Goal: Check status: Check status

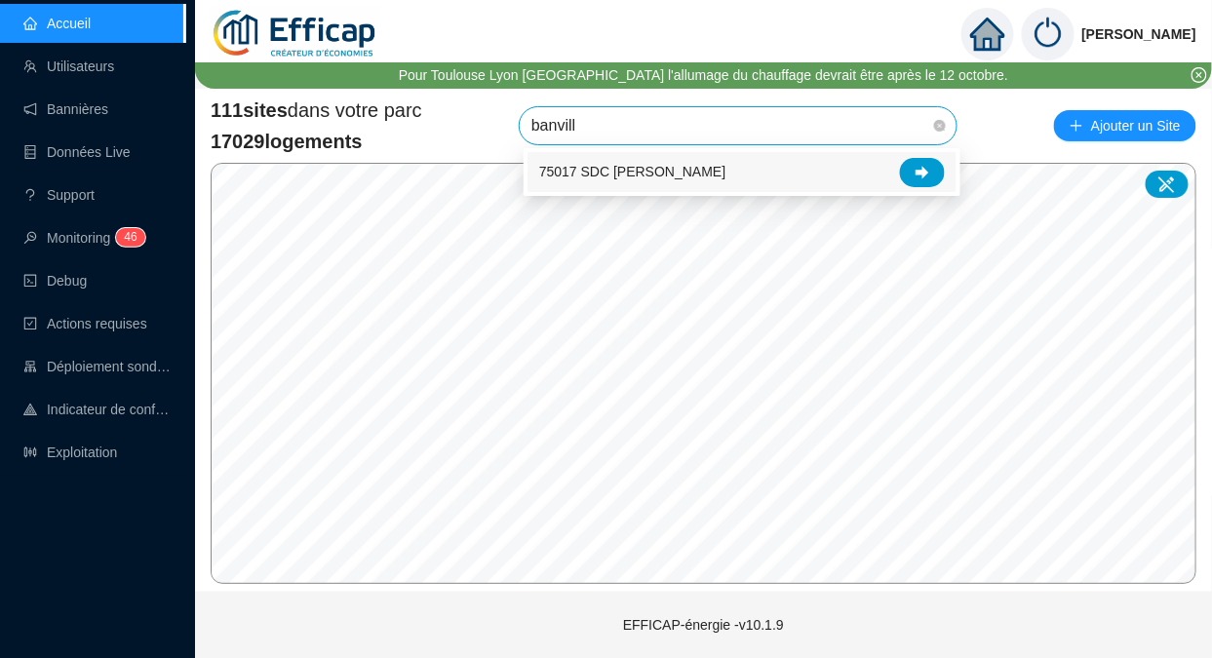
type input "[PERSON_NAME]"
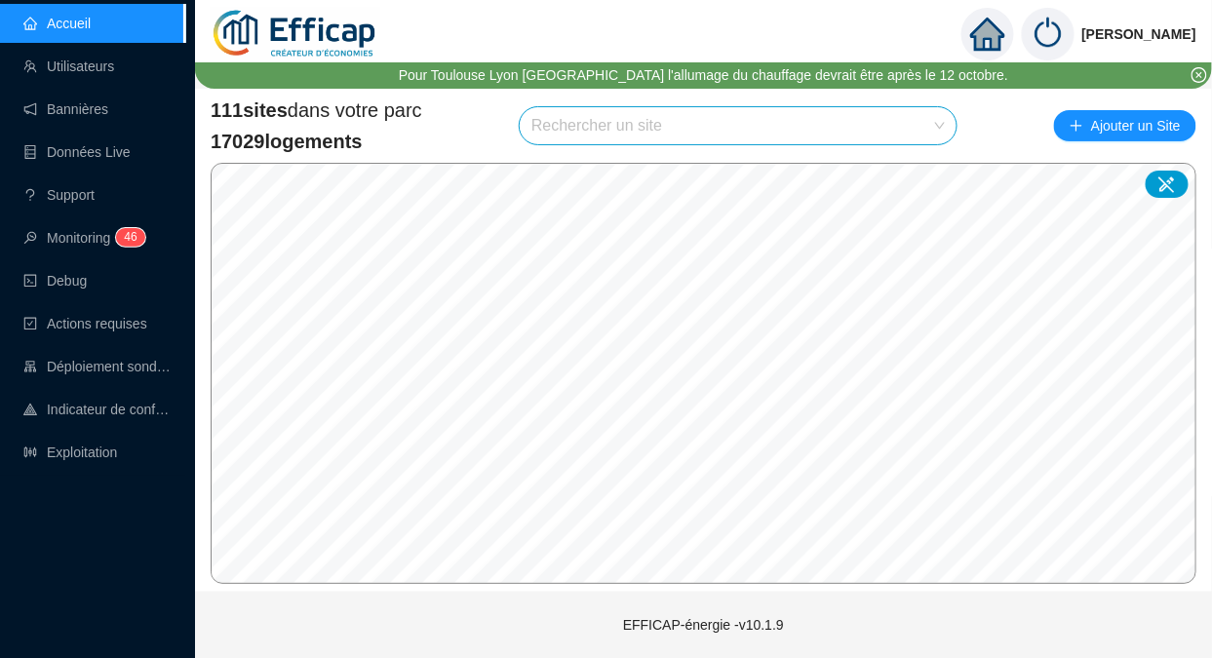
click at [105, 73] on link "Utilisateurs" at bounding box center [68, 67] width 91 height 16
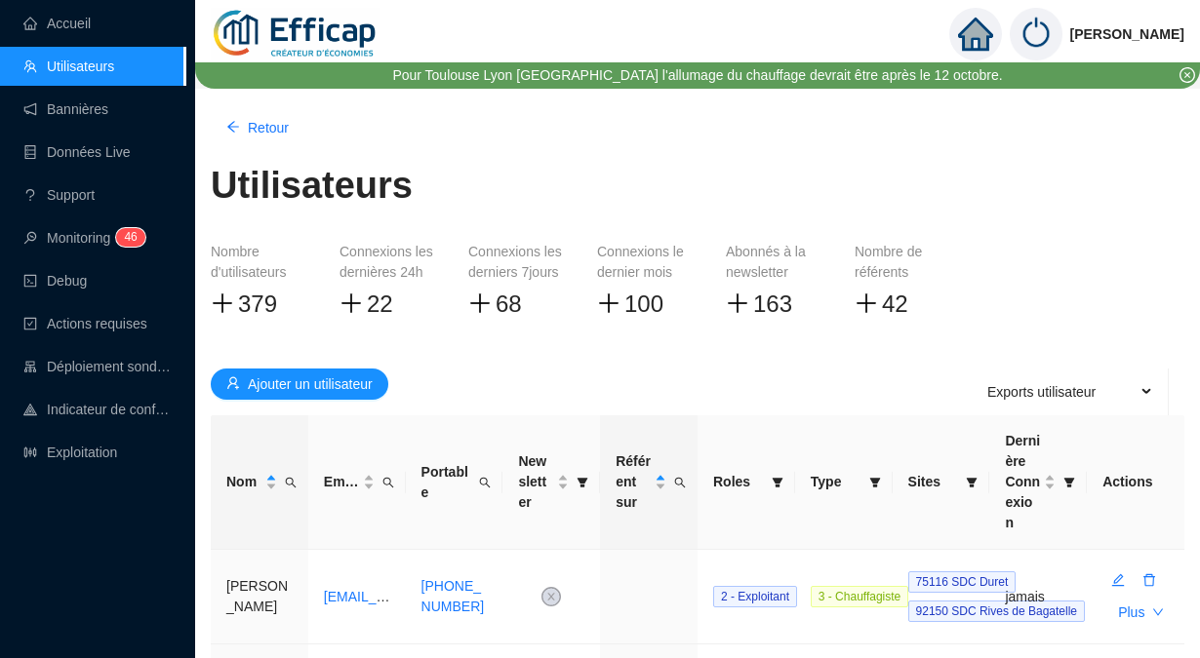
click at [970, 478] on icon "filter" at bounding box center [972, 483] width 11 height 10
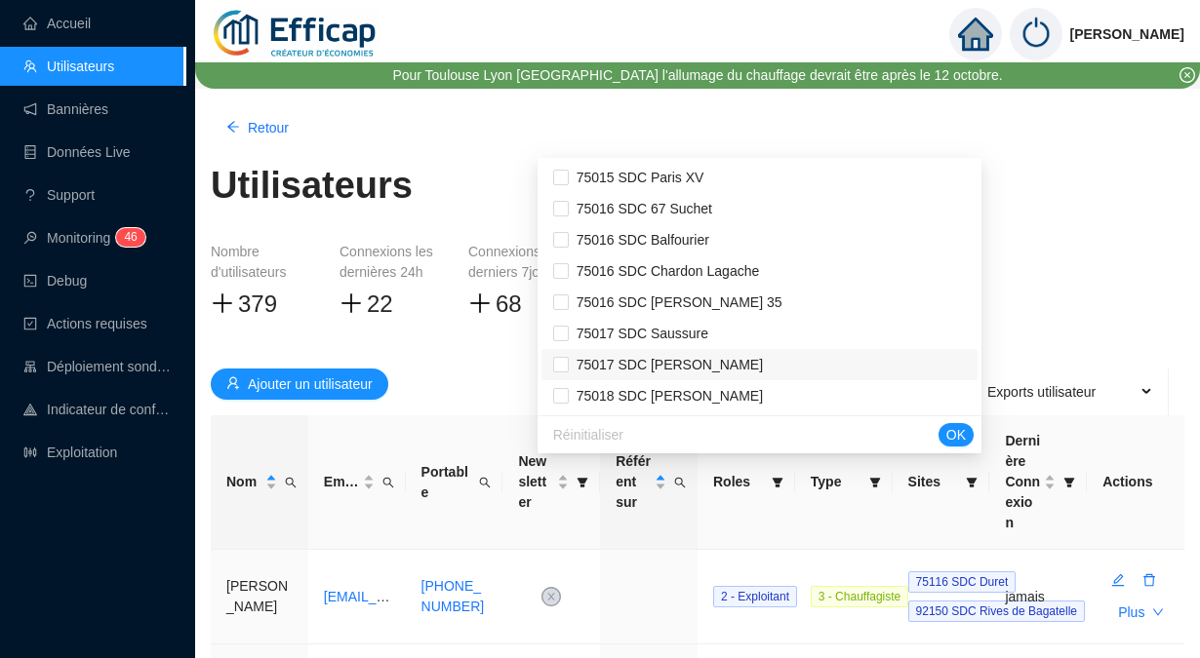
scroll to position [1624, 0]
click at [649, 357] on span "75017 SDC [PERSON_NAME]" at bounding box center [666, 364] width 194 height 16
checkbox input "true"
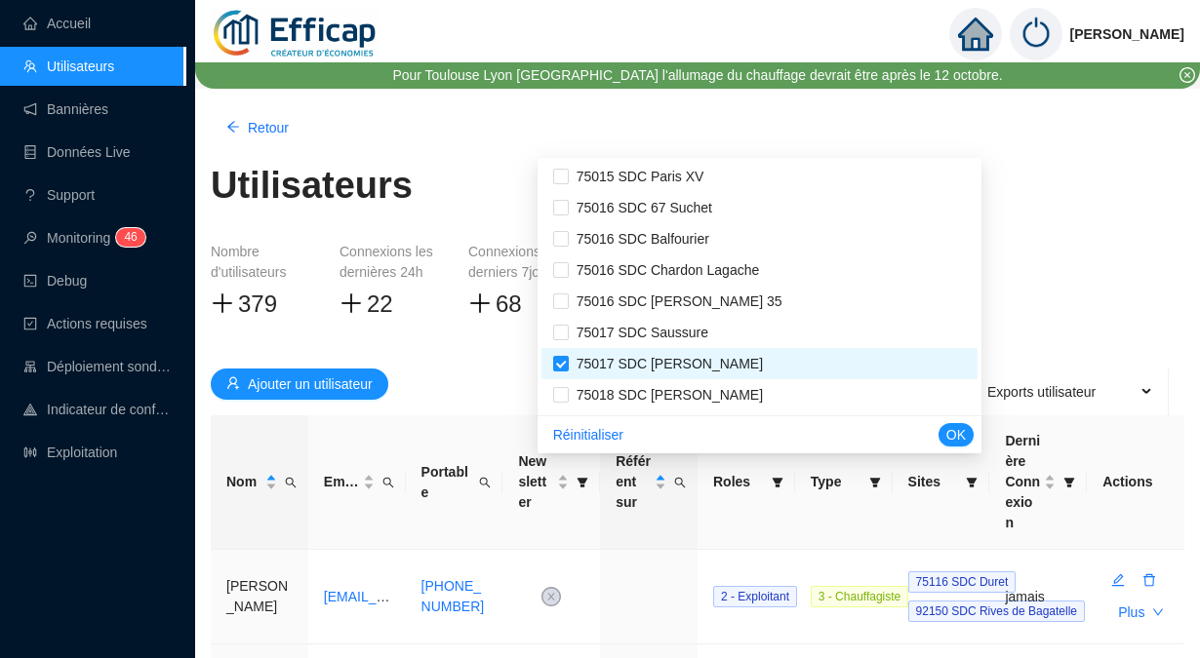
click at [965, 432] on span "OK" at bounding box center [956, 435] width 20 height 20
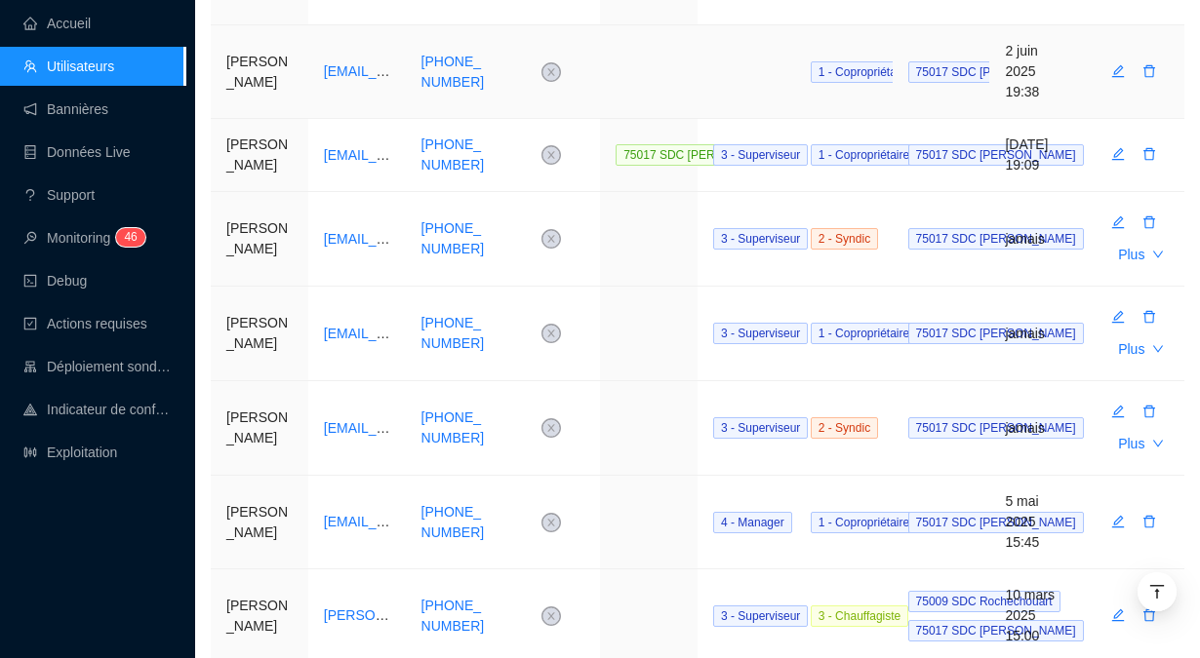
scroll to position [733, 0]
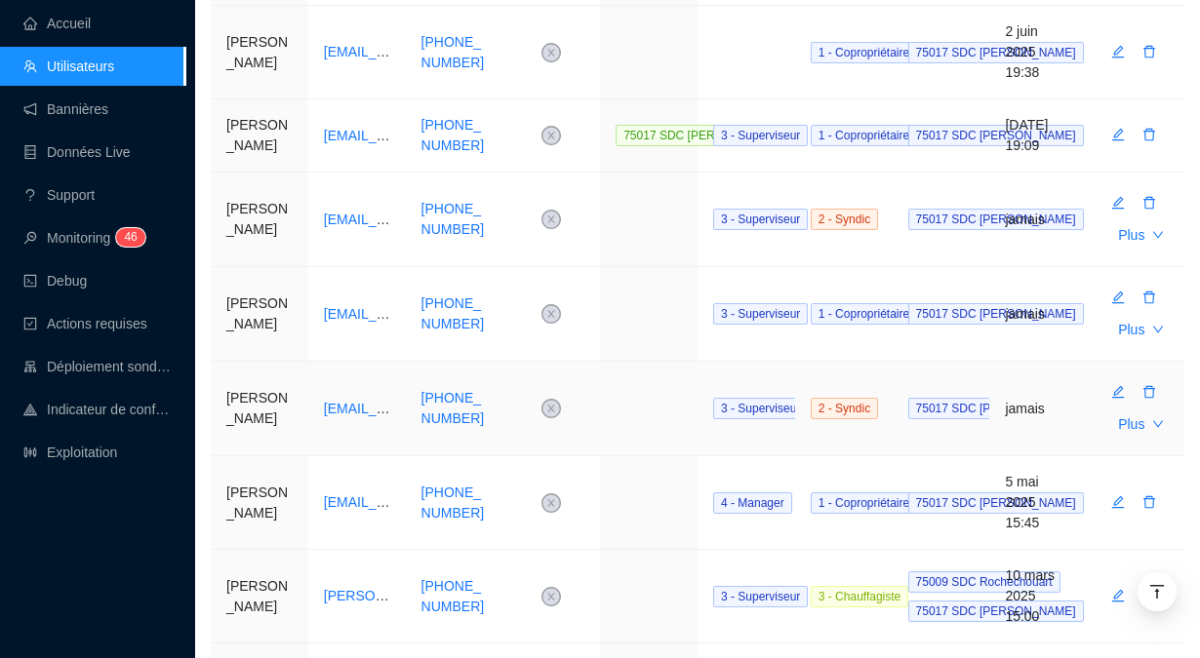
click at [1153, 399] on icon "delete" at bounding box center [1149, 392] width 12 height 13
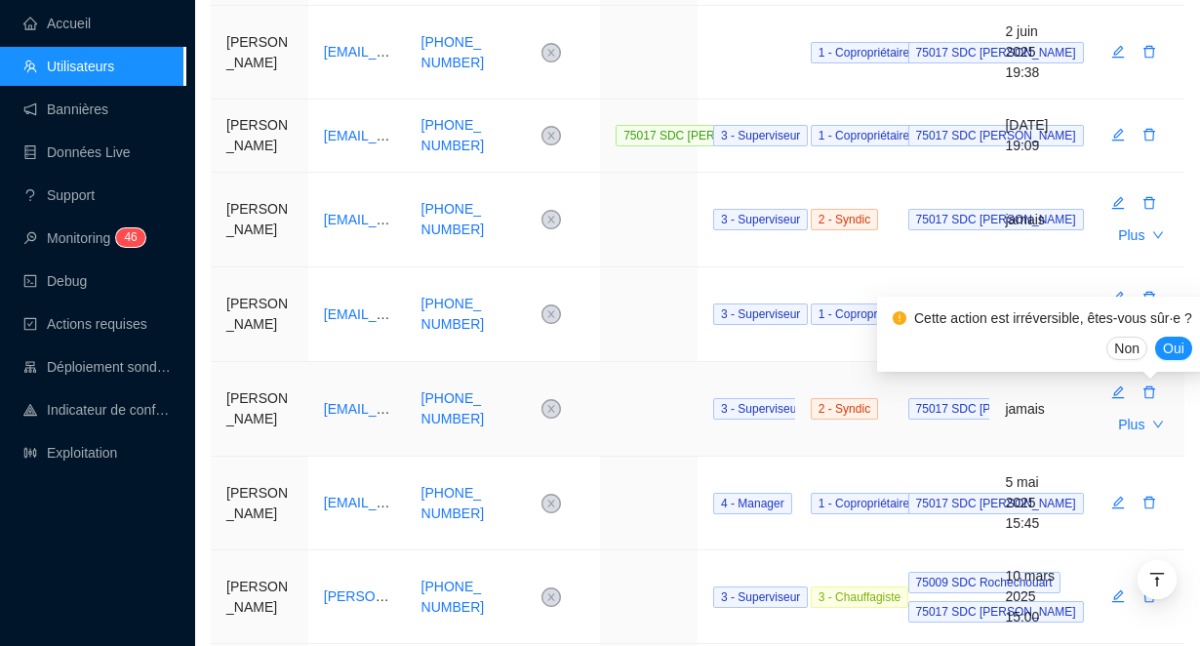
click at [1165, 340] on span "Oui" at bounding box center [1173, 348] width 21 height 20
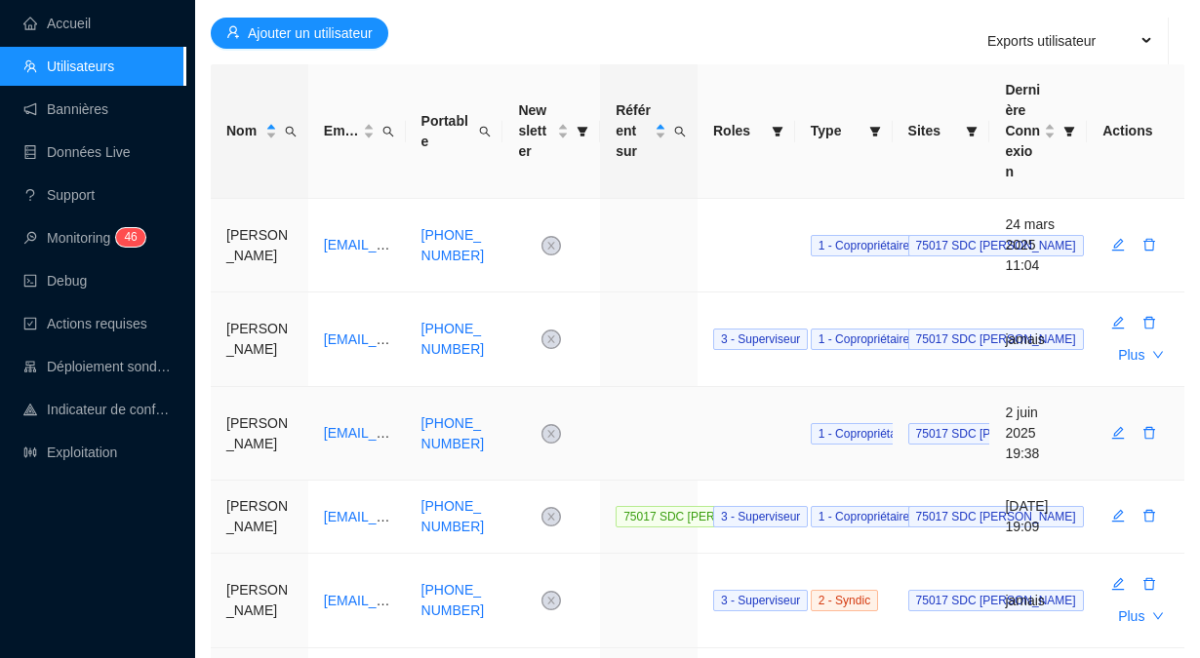
scroll to position [350, 0]
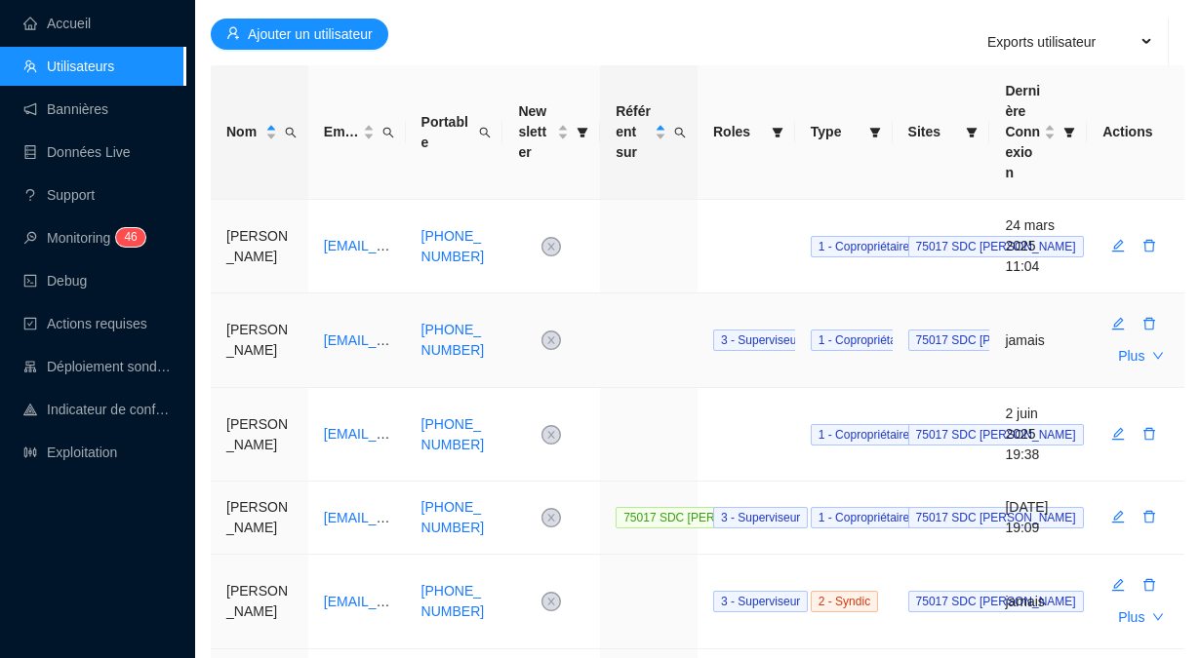
click at [1120, 317] on icon "edit" at bounding box center [1118, 324] width 14 height 14
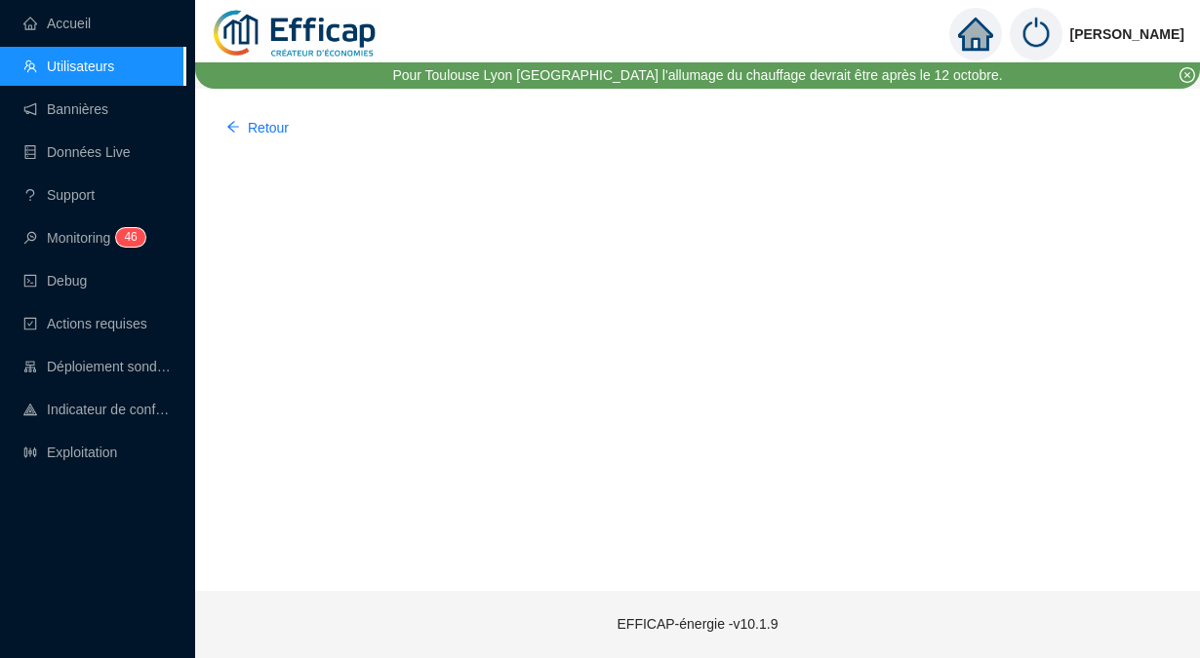
scroll to position [0, 0]
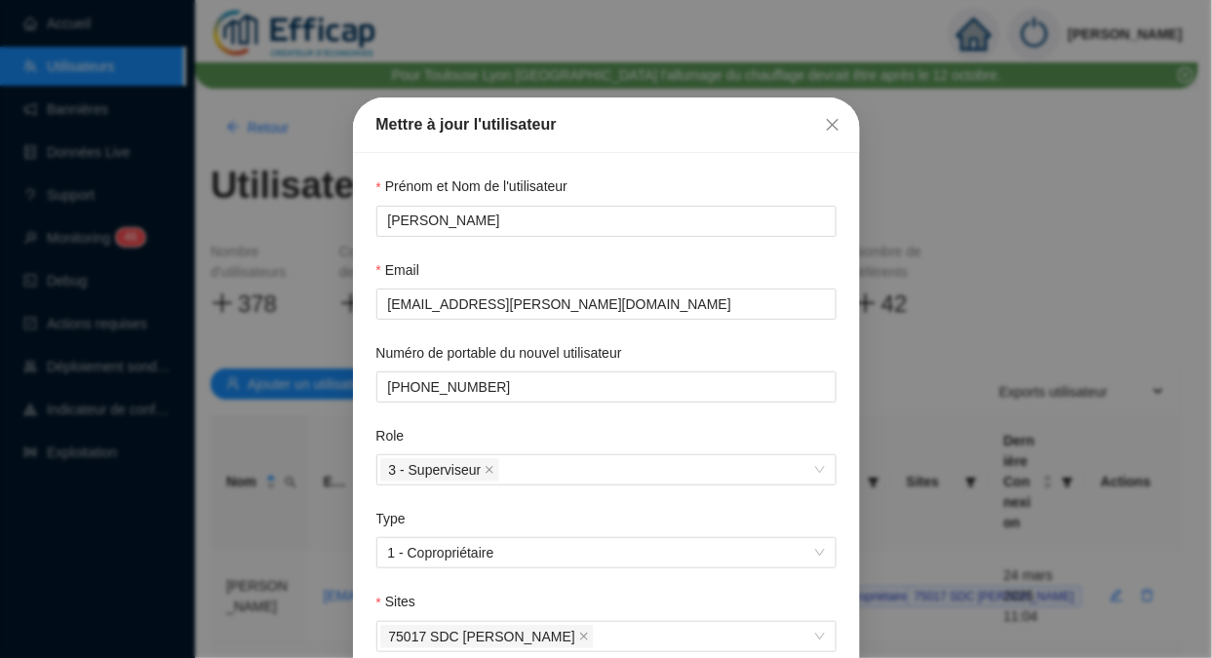
click at [825, 127] on icon "close" at bounding box center [833, 125] width 16 height 16
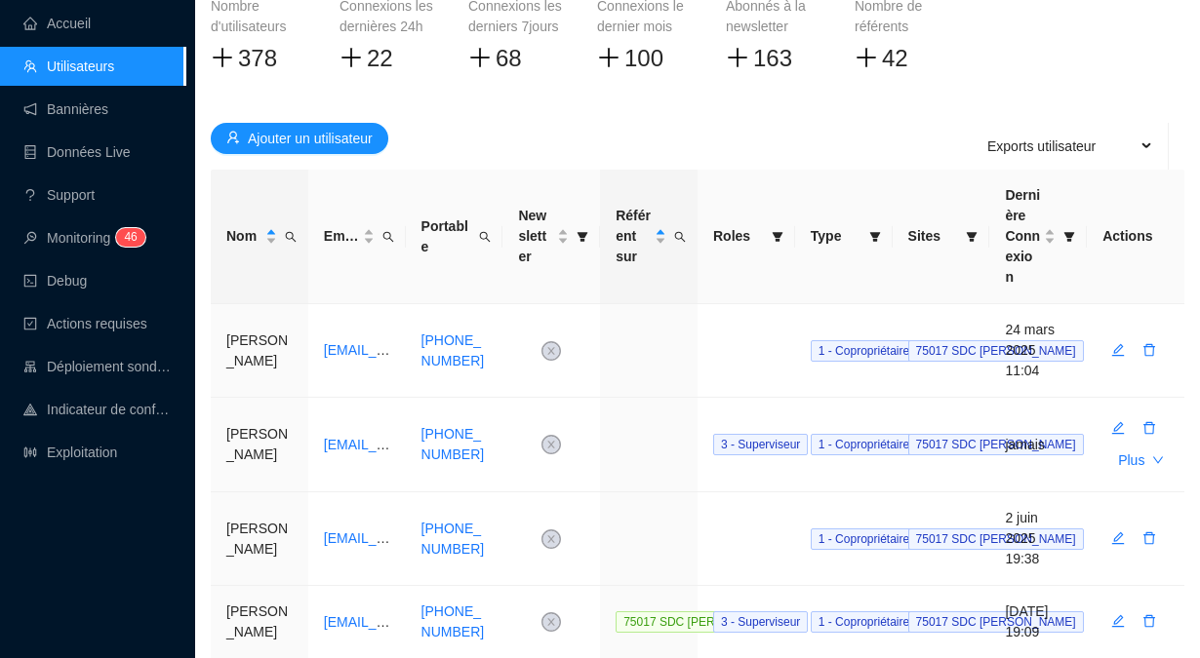
scroll to position [248, 0]
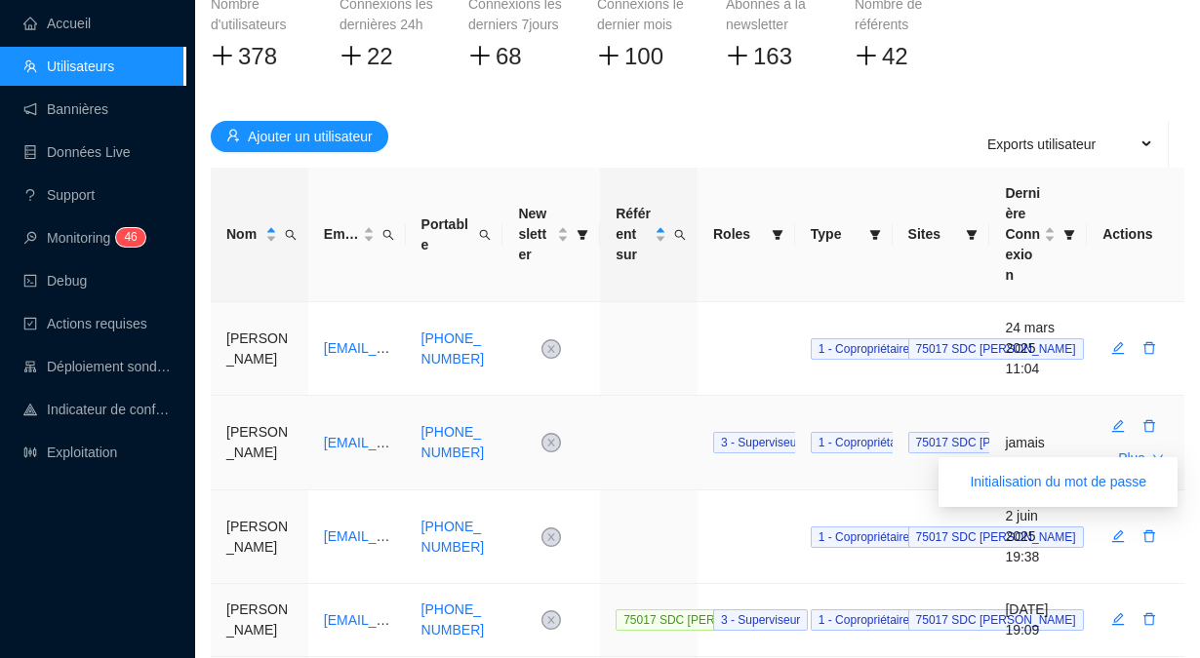
click at [1145, 443] on button "Plus" at bounding box center [1140, 458] width 77 height 31
click at [1097, 486] on span "Initialisation du mot de passe" at bounding box center [1058, 482] width 177 height 20
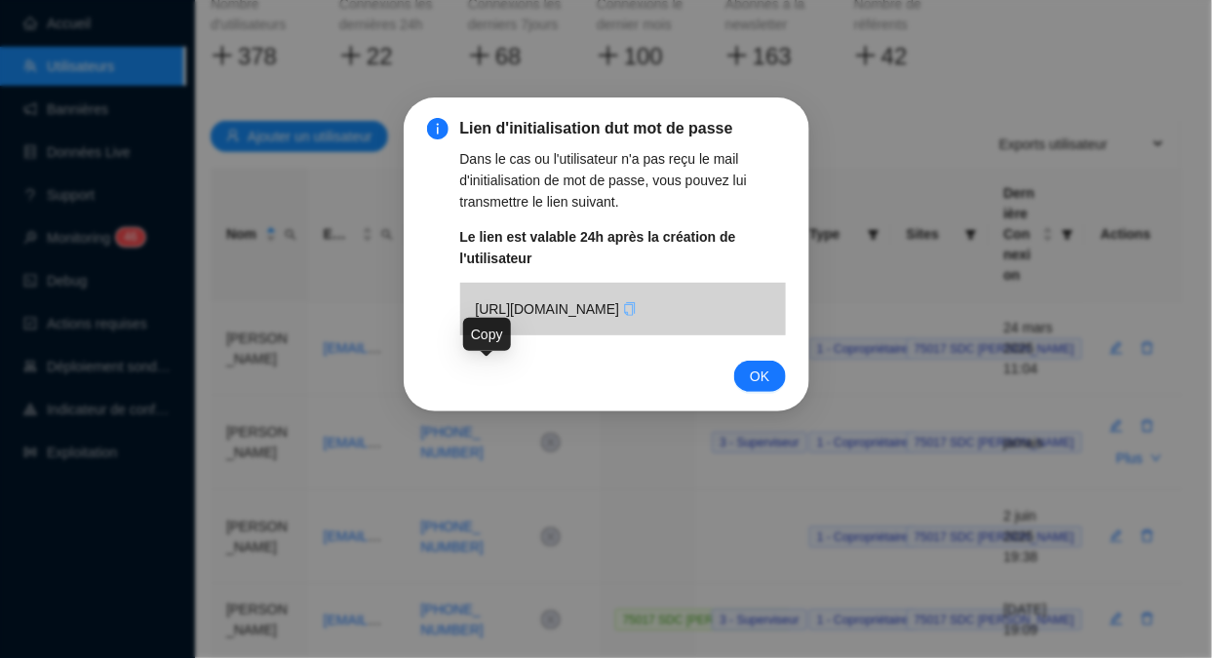
click at [623, 316] on icon "copy" at bounding box center [630, 309] width 14 height 14
click at [756, 387] on span "OK" at bounding box center [760, 376] width 20 height 21
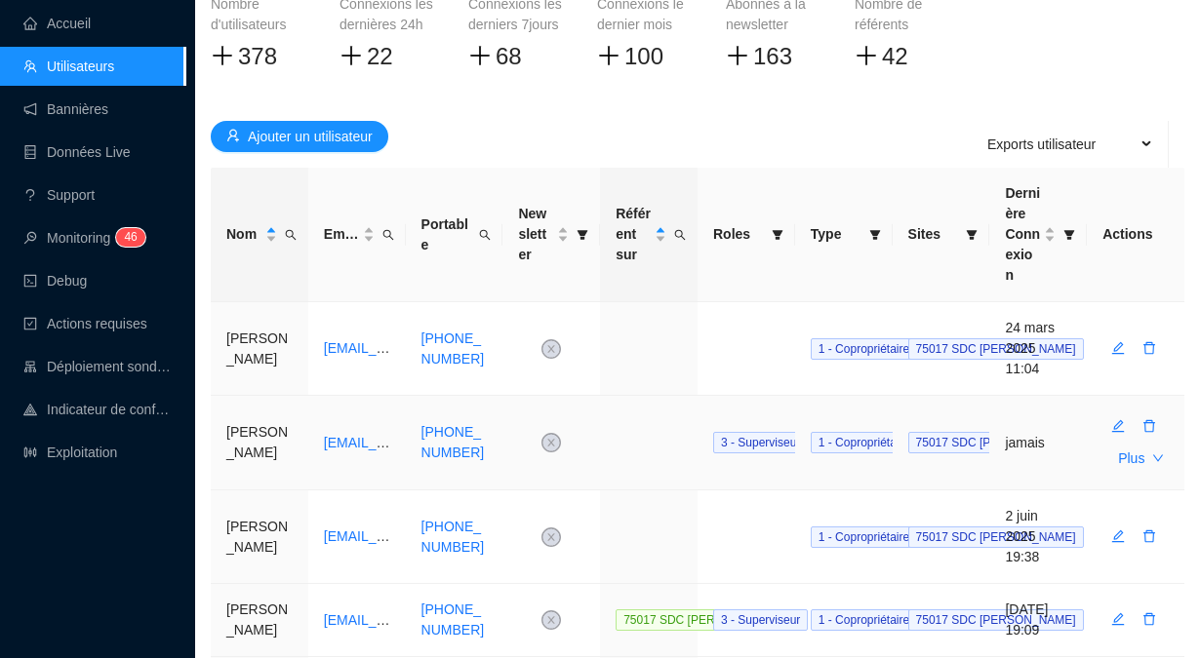
click at [1113, 419] on icon "edit" at bounding box center [1118, 426] width 14 height 14
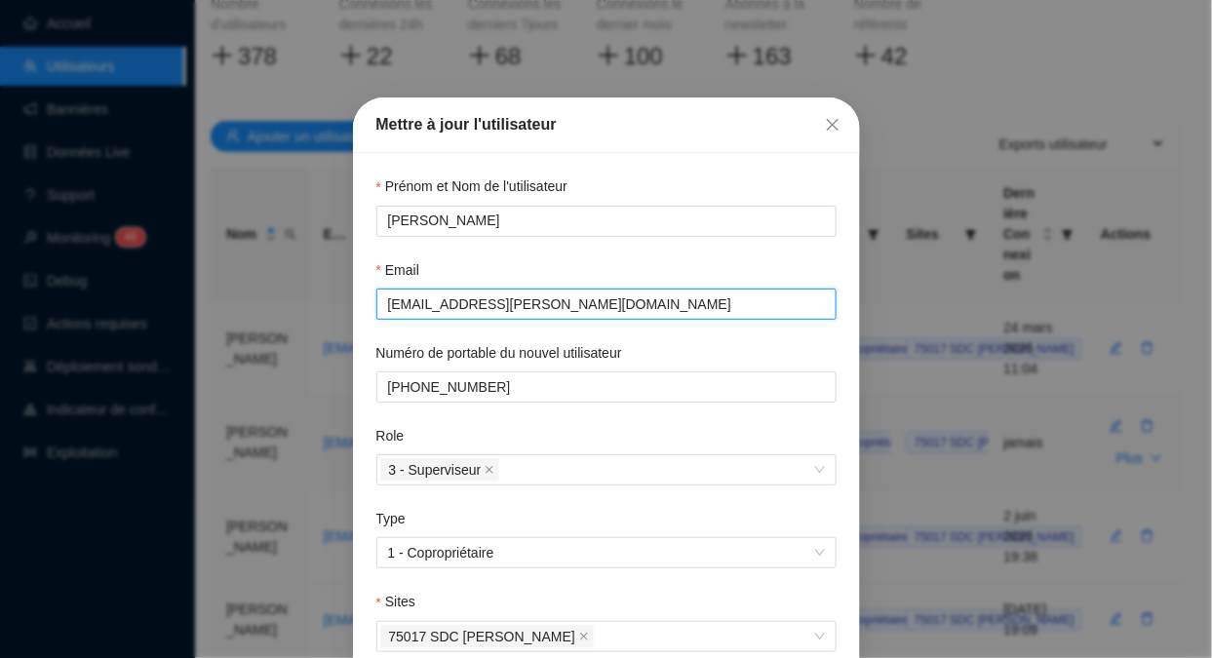
drag, startPoint x: 600, startPoint y: 298, endPoint x: 373, endPoint y: 301, distance: 227.3
click at [377, 301] on span "[EMAIL_ADDRESS][PERSON_NAME][DOMAIN_NAME]" at bounding box center [607, 304] width 460 height 31
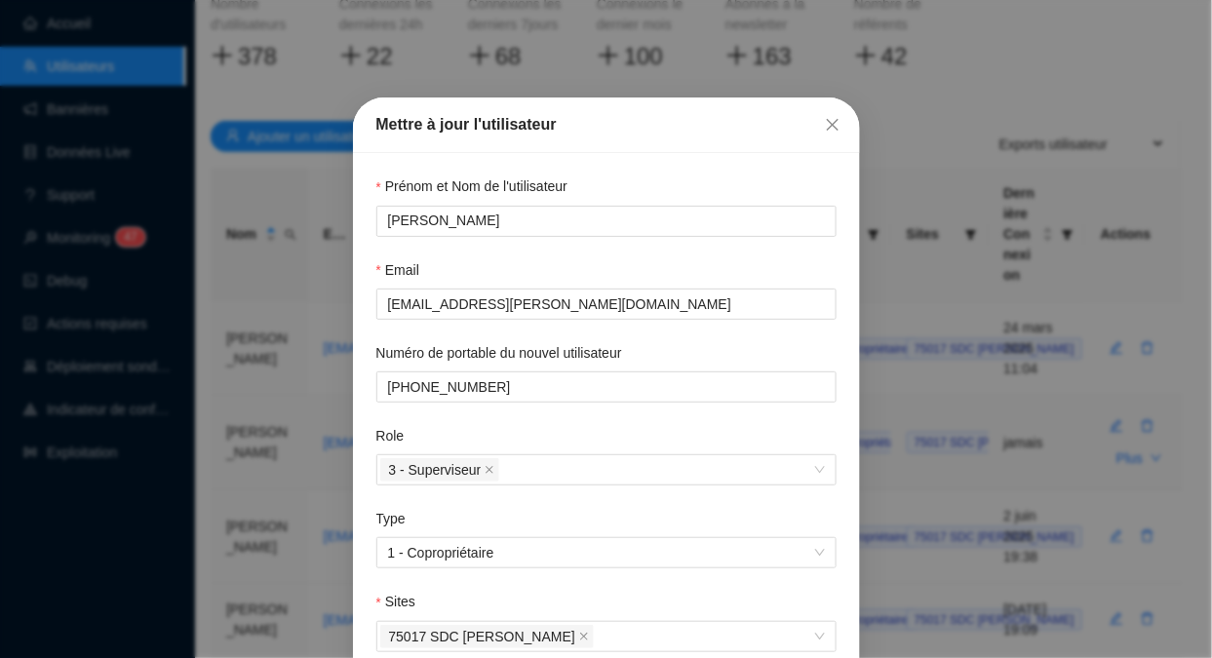
click at [825, 124] on icon "close" at bounding box center [833, 125] width 16 height 16
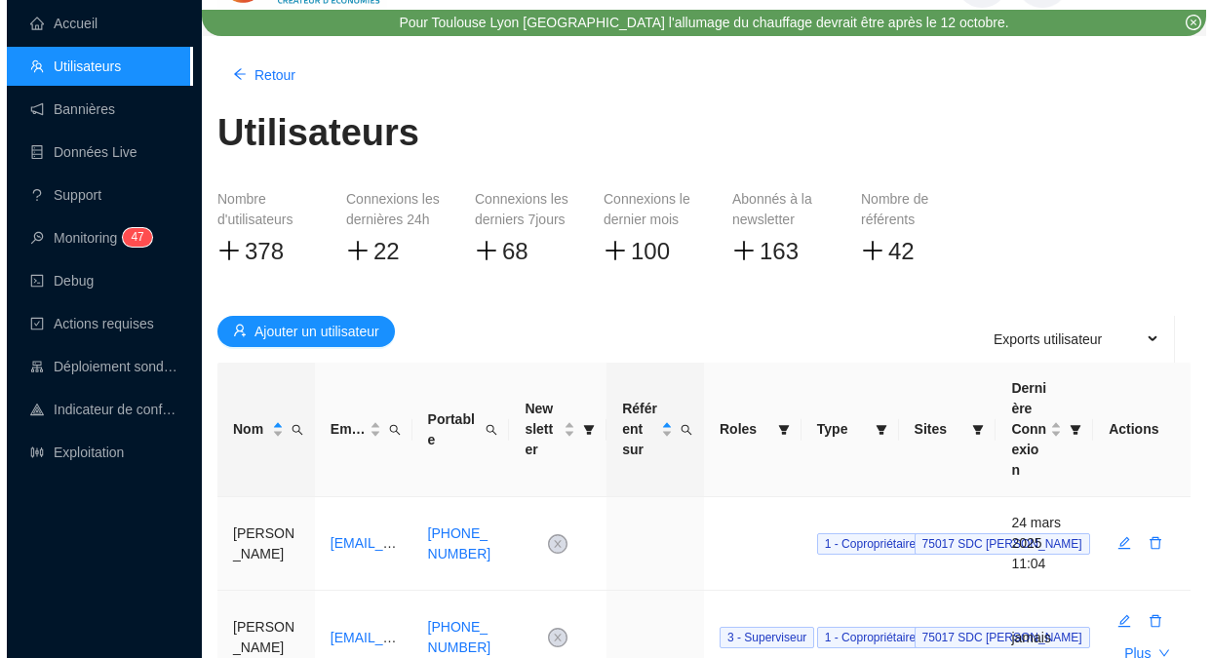
scroll to position [0, 0]
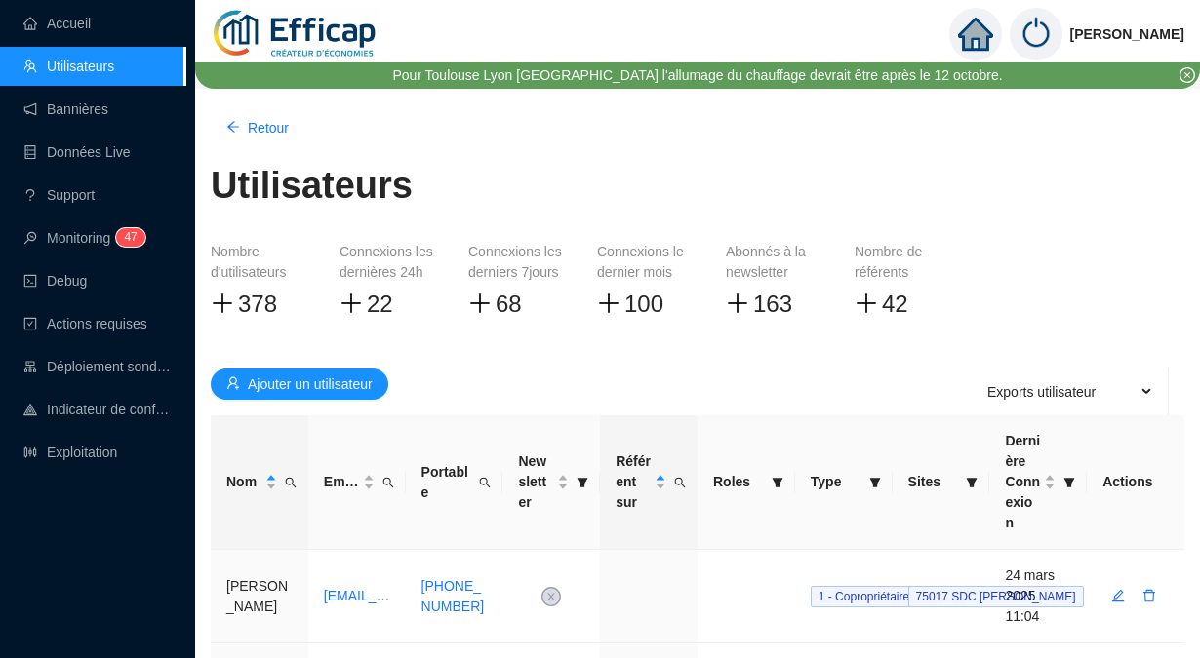
click at [257, 122] on span "Retour" at bounding box center [268, 128] width 41 height 20
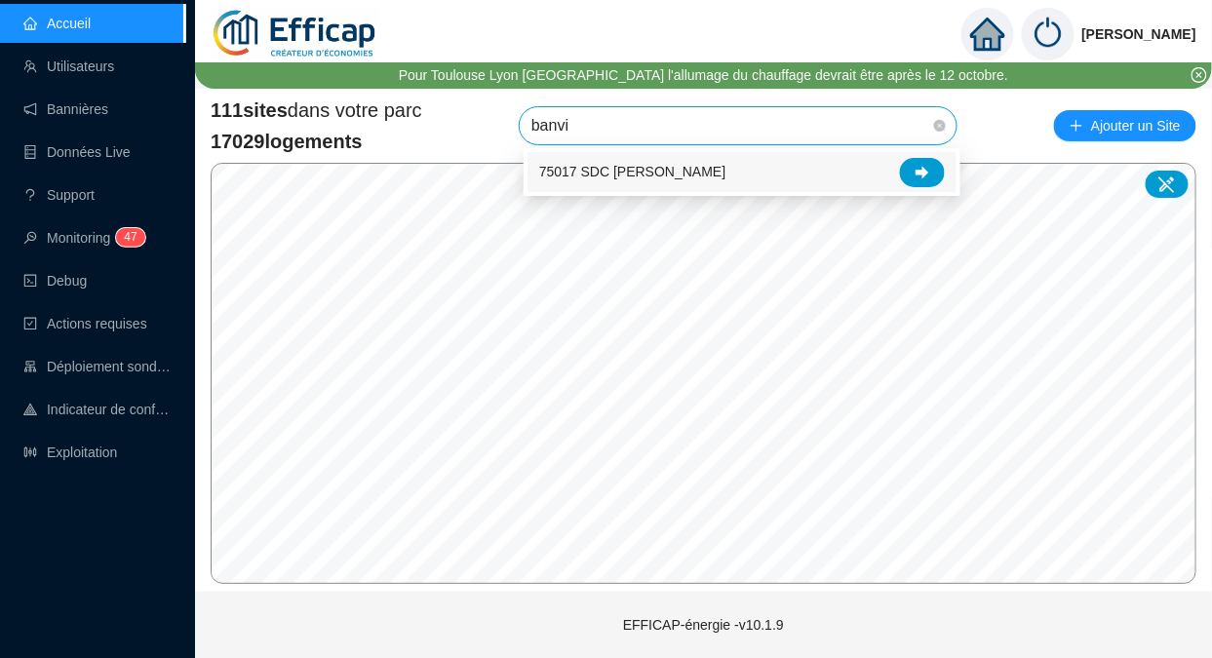
type input "banvil"
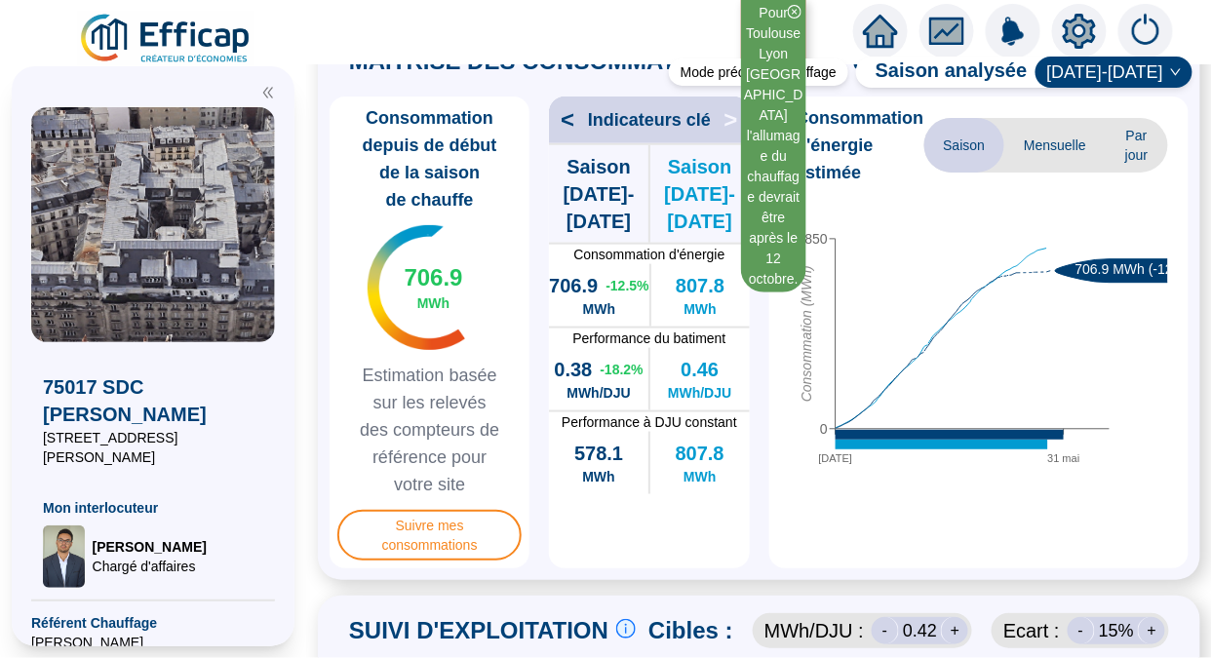
scroll to position [523, 0]
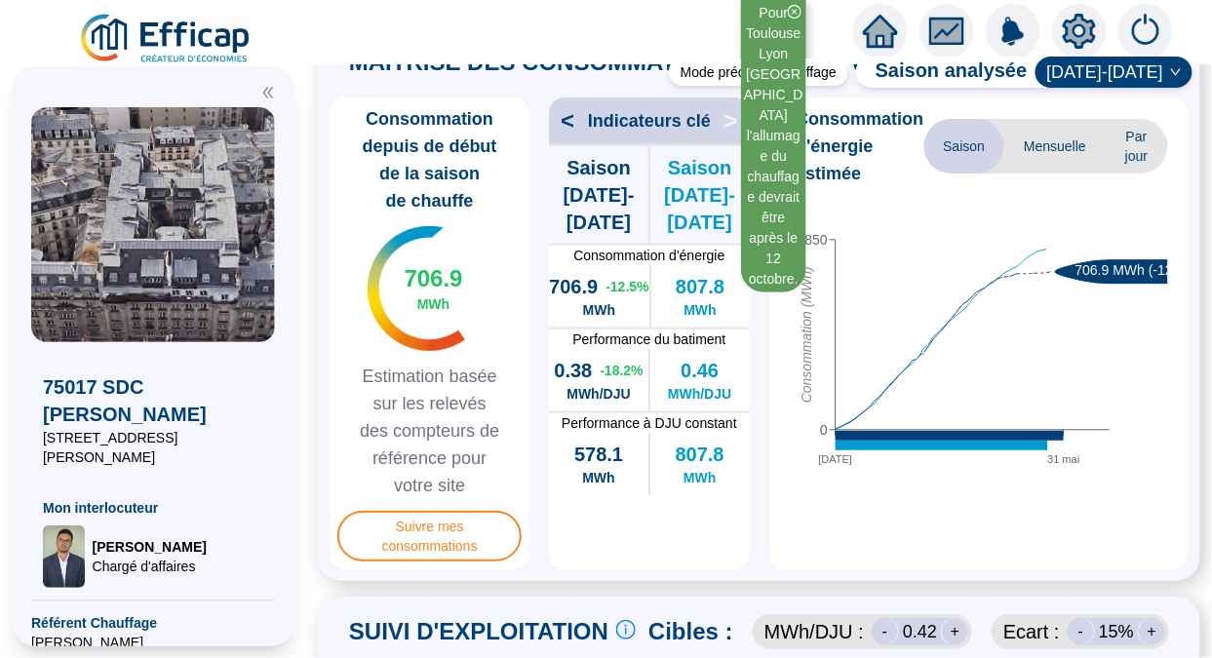
click at [1127, 161] on span "Par jour" at bounding box center [1136, 146] width 61 height 55
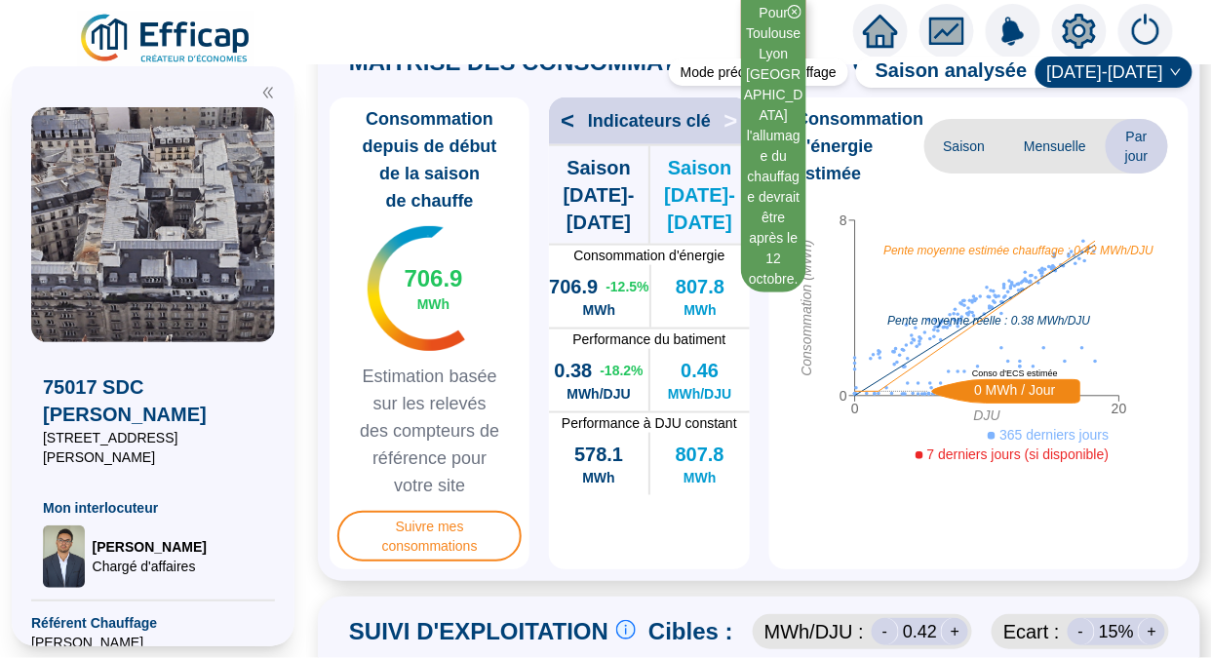
click at [966, 163] on span "Saison" at bounding box center [965, 146] width 81 height 55
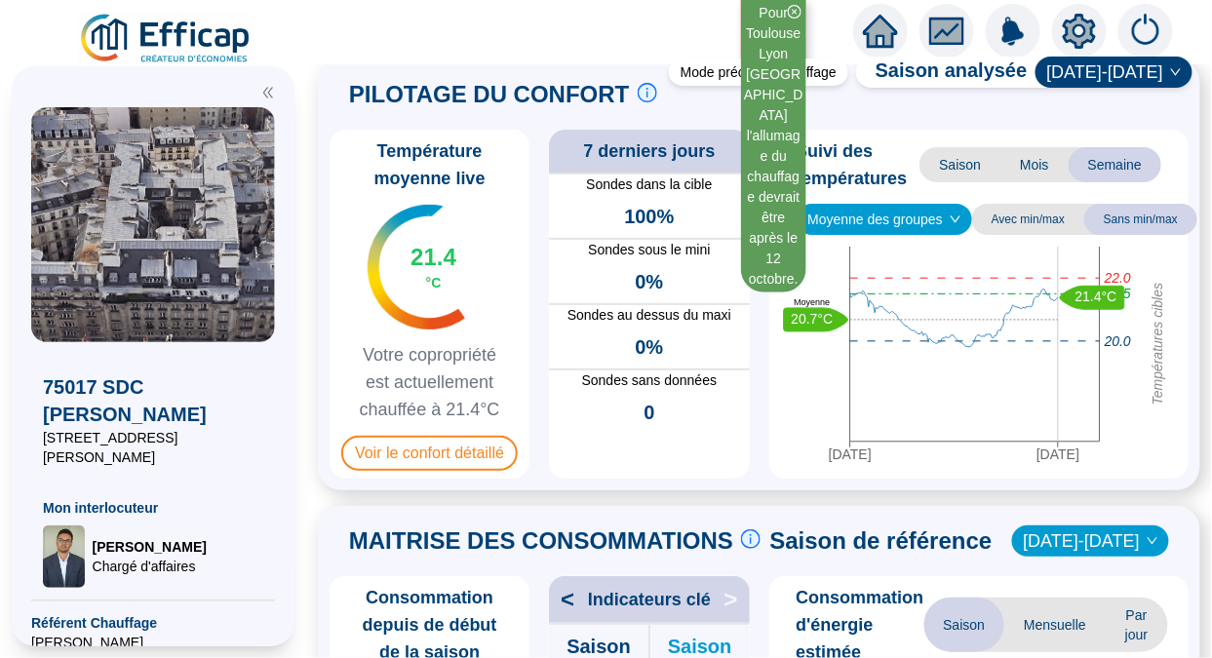
scroll to position [0, 0]
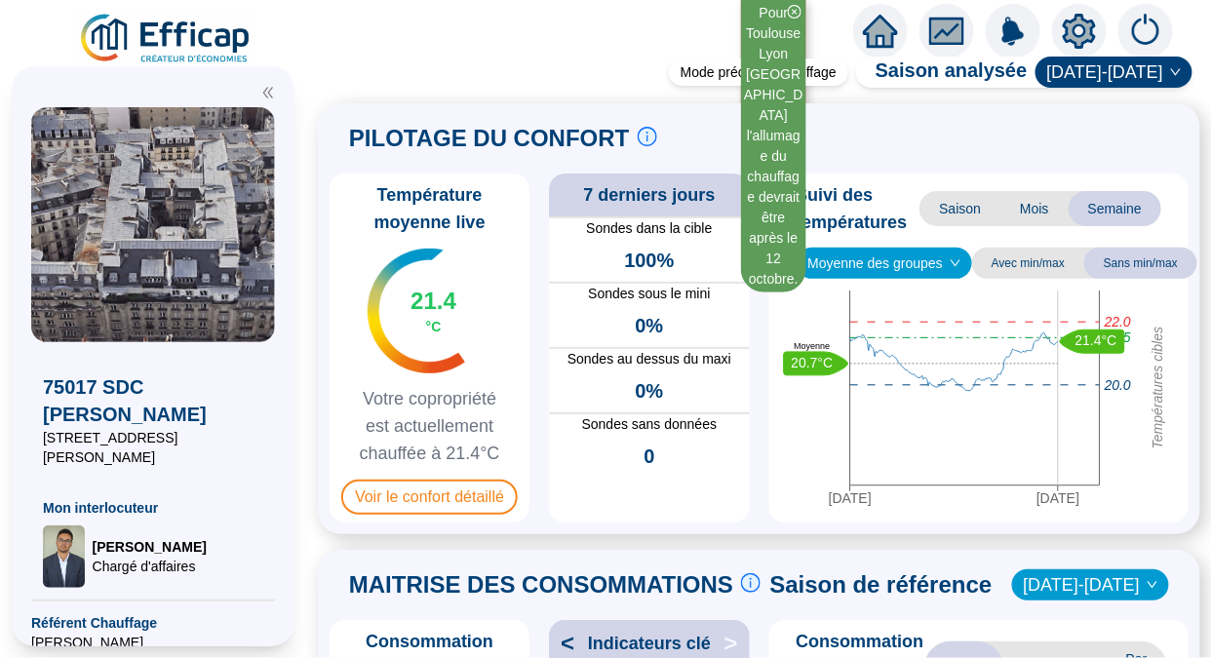
click at [840, 392] on icon "[DATE] [DATE] Températures cibles 21.5 22.0 20.0 21.4°C 20.7°C Moyenne" at bounding box center [972, 403] width 391 height 224
drag, startPoint x: 840, startPoint y: 392, endPoint x: 950, endPoint y: 398, distance: 110.4
click at [950, 398] on icon "[DATE] [DATE] Températures cibles 21.5 22.0 20.0 21.4°C 20.7°C Moyenne" at bounding box center [972, 403] width 391 height 224
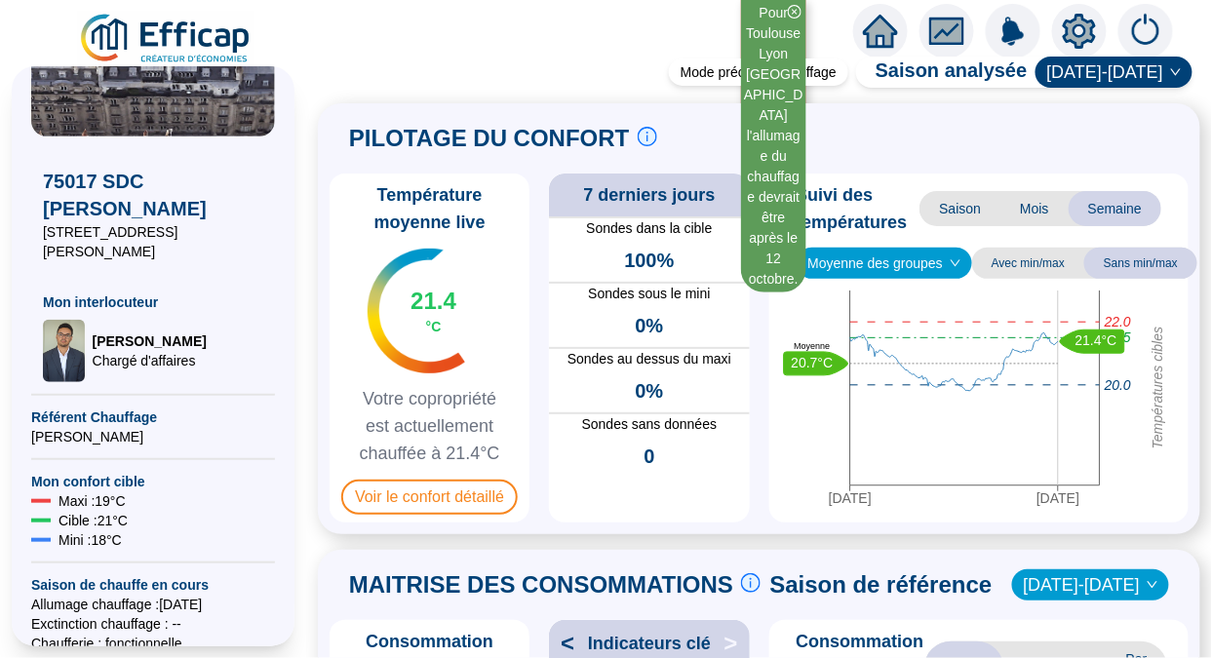
click at [162, 17] on img at bounding box center [166, 39] width 177 height 55
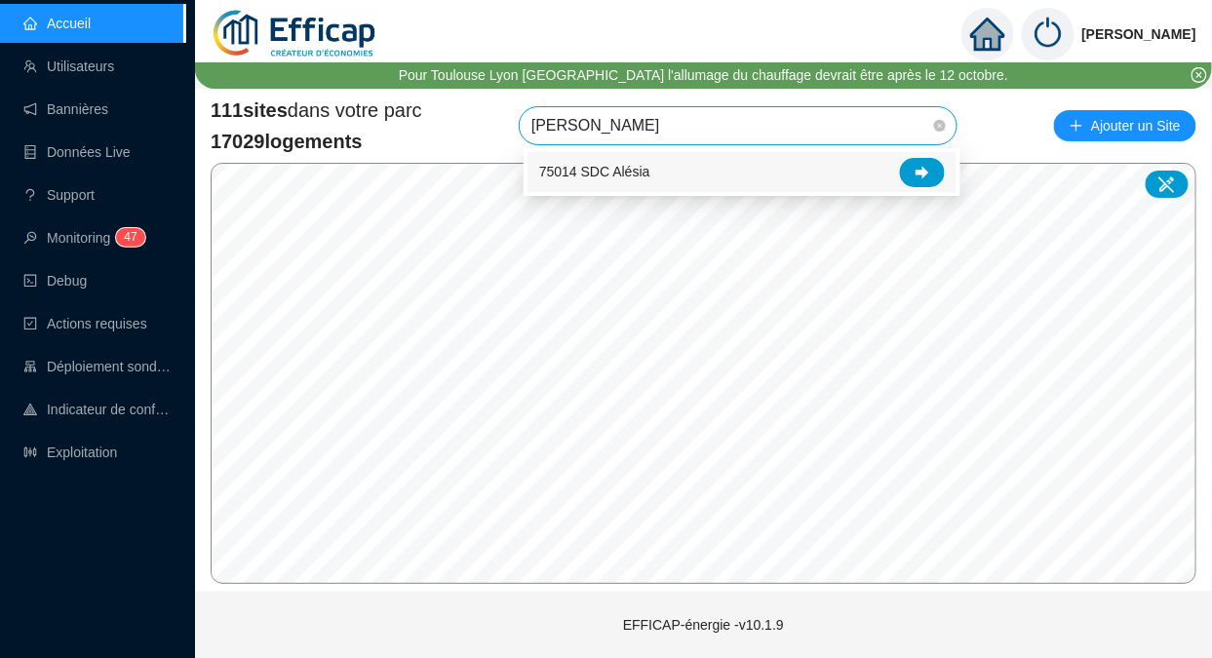
type input "[PERSON_NAME]"
